Goal: Transaction & Acquisition: Purchase product/service

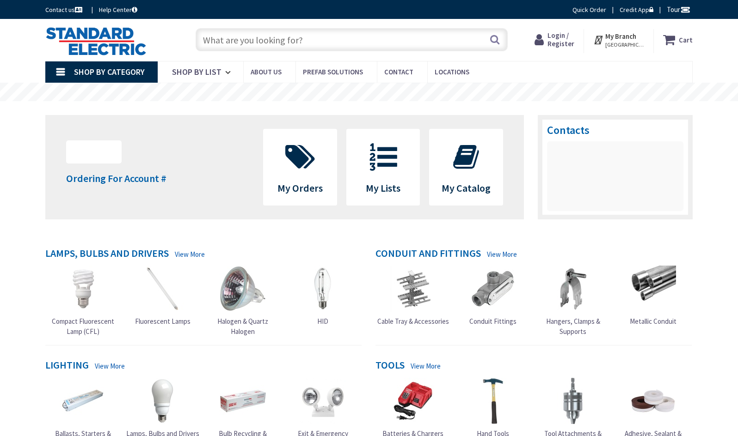
type input "[DEMOGRAPHIC_DATA][GEOGRAPHIC_DATA], [GEOGRAPHIC_DATA]"
click at [238, 42] on input "text" at bounding box center [351, 39] width 312 height 23
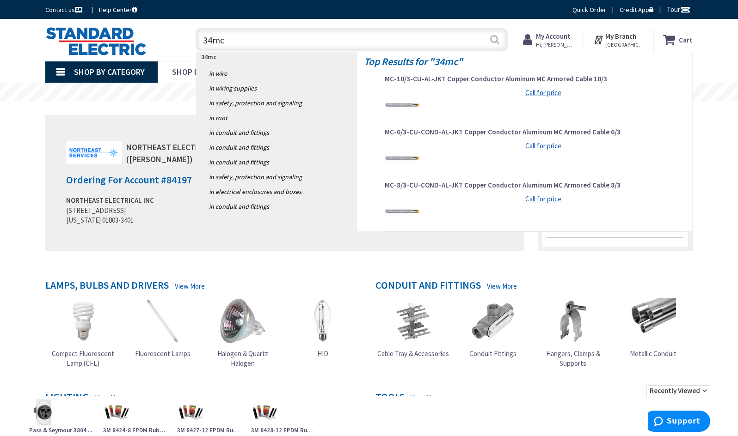
type input "34mc"
click at [493, 38] on button "Search" at bounding box center [494, 39] width 12 height 21
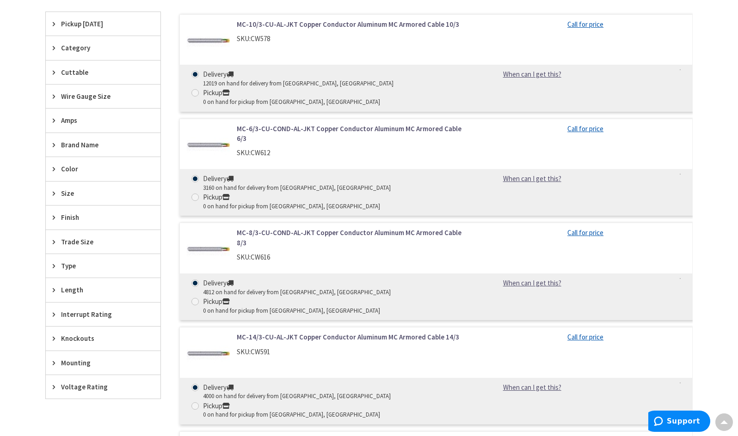
scroll to position [277, 0]
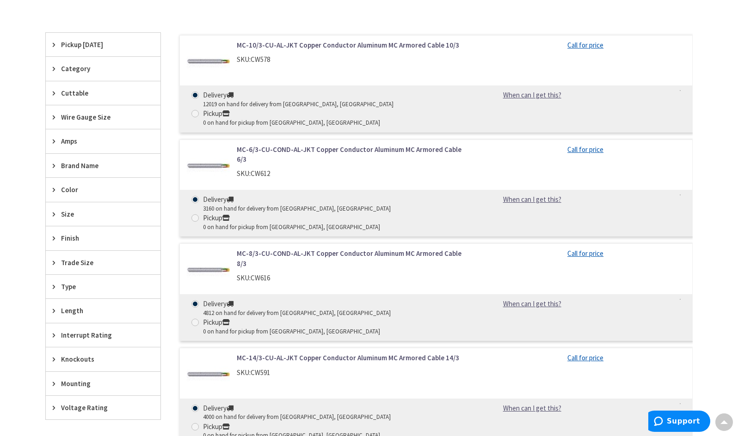
click at [81, 119] on span "Wire Gauge Size" at bounding box center [98, 117] width 75 height 10
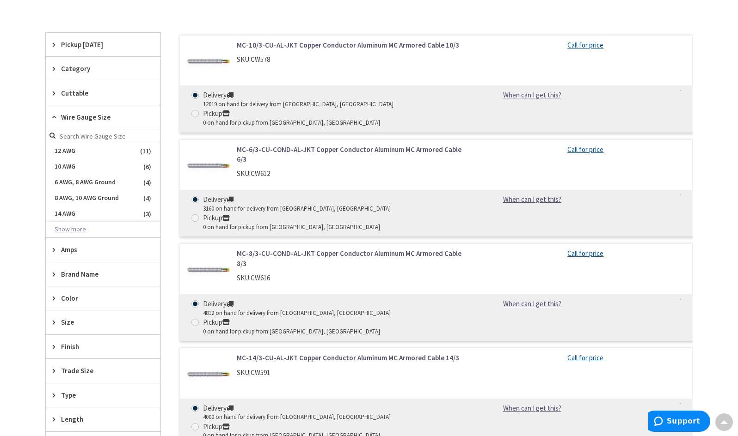
click at [67, 227] on button "Show more" at bounding box center [103, 230] width 115 height 16
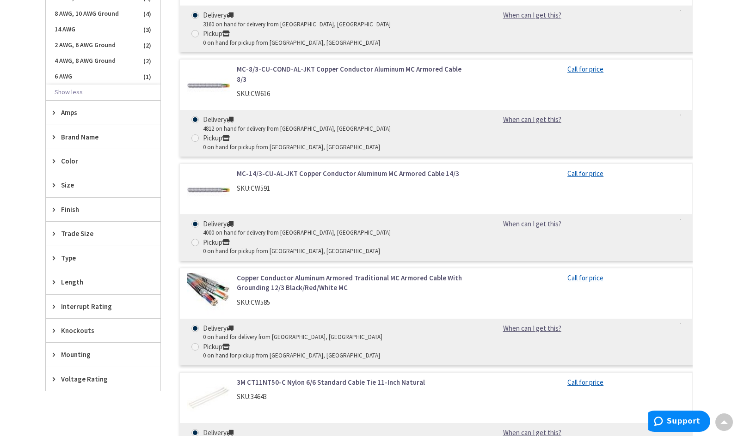
scroll to position [370, 0]
